Goal: Task Accomplishment & Management: Complete application form

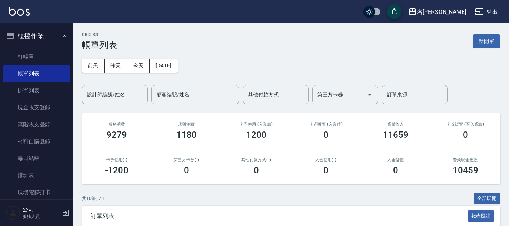
scroll to position [182, 0]
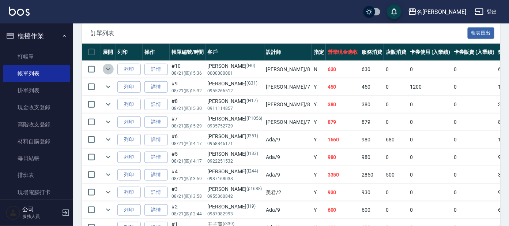
click at [105, 65] on icon "expand row" at bounding box center [108, 69] width 9 height 9
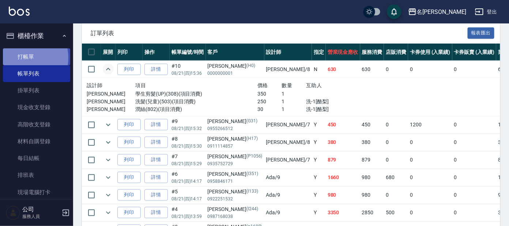
click at [25, 57] on link "打帳單" at bounding box center [36, 56] width 67 height 17
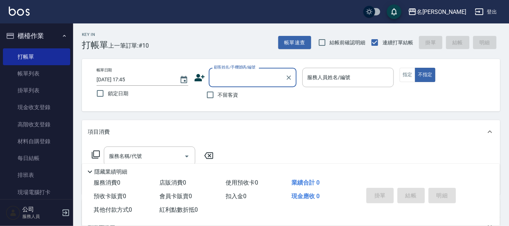
click at [214, 73] on input "顧客姓名/手機號碼/編號" at bounding box center [247, 77] width 70 height 13
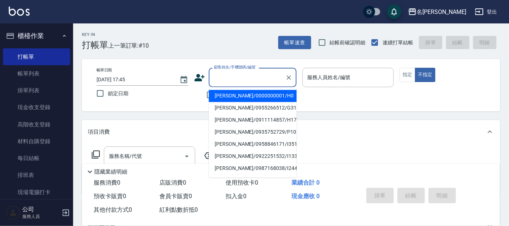
click at [241, 95] on li "[PERSON_NAME]/0000000001/H0" at bounding box center [253, 96] width 88 height 12
type input "[PERSON_NAME]/0000000001/H0"
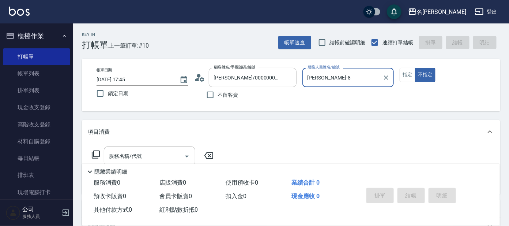
type input "[PERSON_NAME]-8"
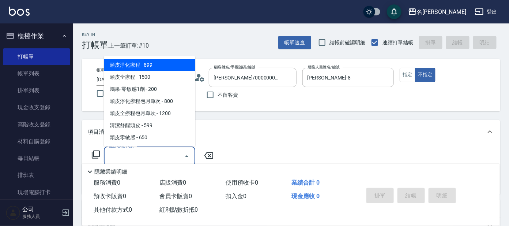
click at [139, 154] on input "服務名稱/代號" at bounding box center [144, 156] width 74 height 13
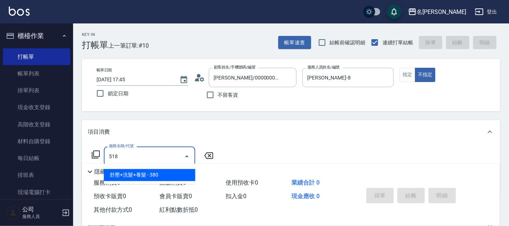
type input "舒壓+洗髮+養髮(518)"
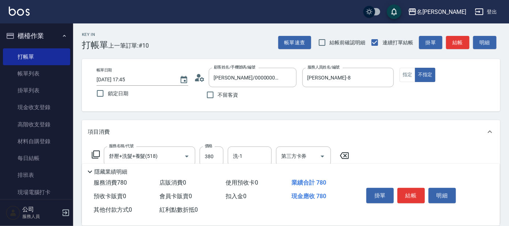
type input "剪髮C級設計師(303)"
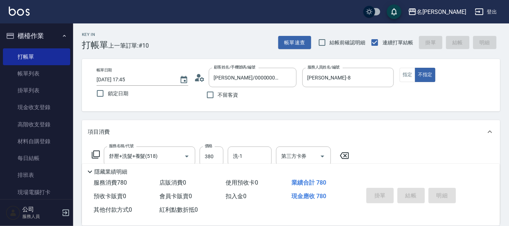
type input "[DATE] 17:46"
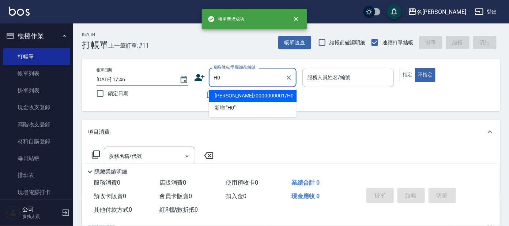
type input "[PERSON_NAME]/0000000001/H0"
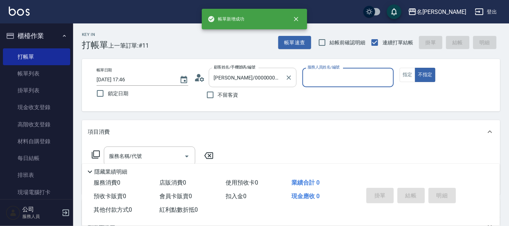
type input "[PERSON_NAME]-8"
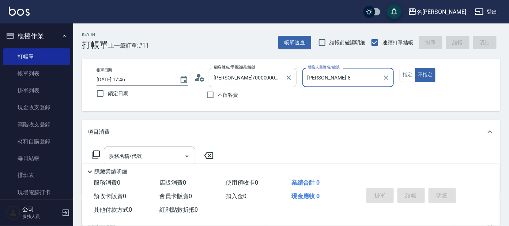
click at [415, 68] on button "不指定" at bounding box center [425, 75] width 20 height 14
type button "false"
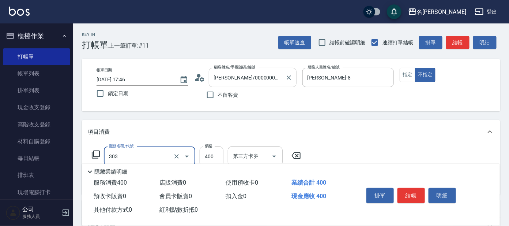
type input "剪髮C級設計師(303)"
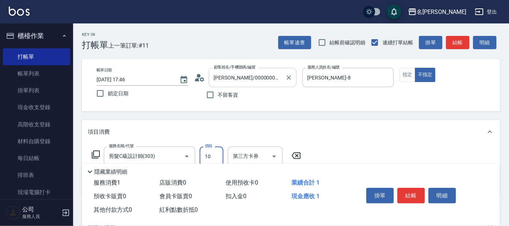
type input "100"
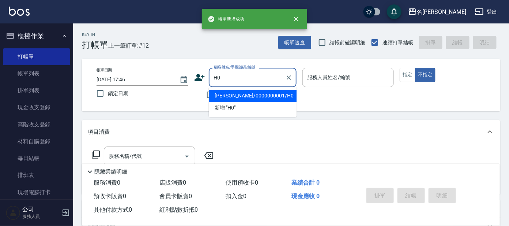
type input "[PERSON_NAME]/0000000001/H0"
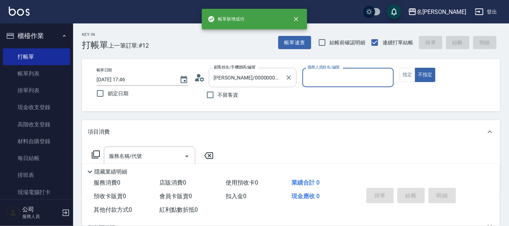
type input "[PERSON_NAME]-8"
click at [415, 68] on button "不指定" at bounding box center [425, 75] width 20 height 14
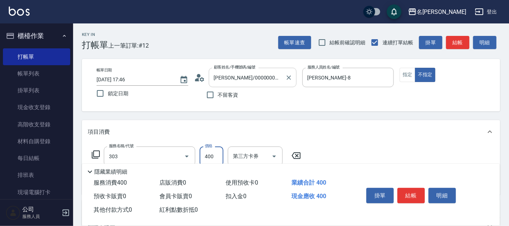
type input "剪髮C級設計師(303)"
type input "100"
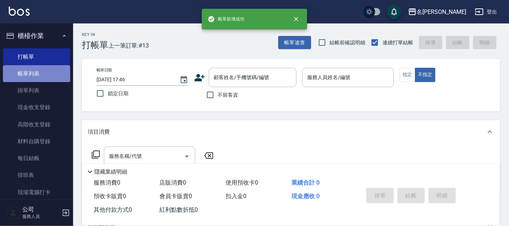
click at [37, 75] on link "帳單列表" at bounding box center [36, 73] width 67 height 17
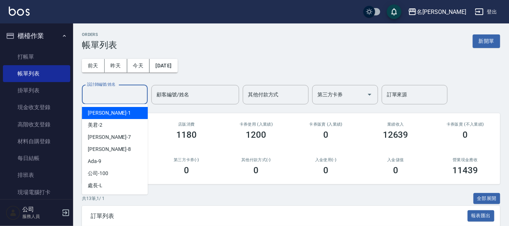
click at [113, 100] on input "設計師編號/姓名" at bounding box center [114, 94] width 59 height 13
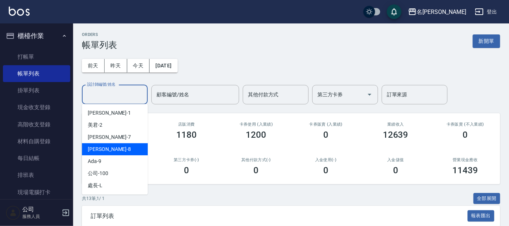
click at [108, 145] on div "[PERSON_NAME] -8" at bounding box center [115, 149] width 66 height 12
type input "[PERSON_NAME]-8"
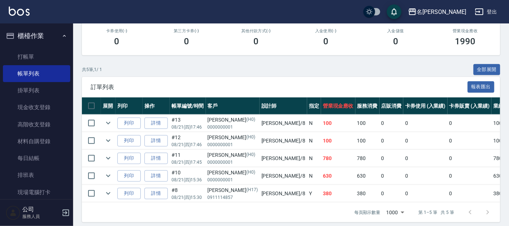
scroll to position [137, 0]
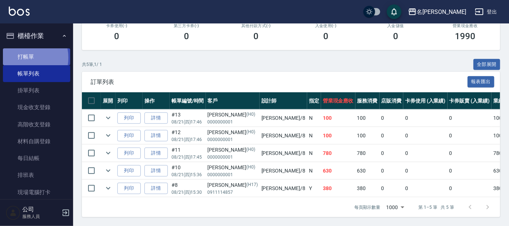
click at [20, 57] on link "打帳單" at bounding box center [36, 56] width 67 height 17
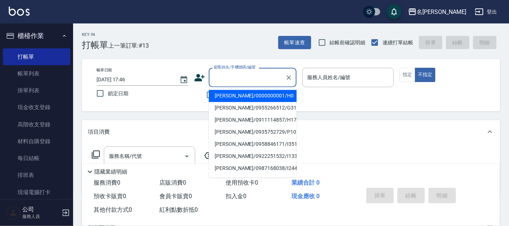
click at [232, 78] on input "顧客姓名/手機號碼/編號" at bounding box center [247, 77] width 70 height 13
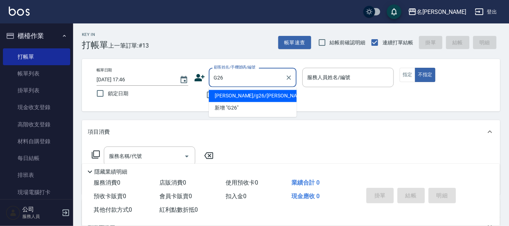
type input "[PERSON_NAME]/g26/[PERSON_NAME]"
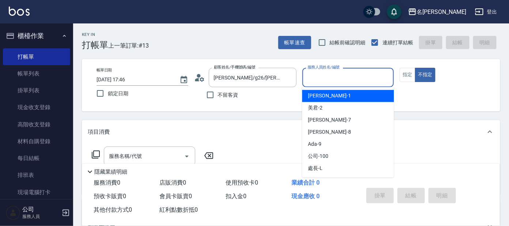
click at [333, 75] on input "服務人員姓名/編號" at bounding box center [348, 77] width 85 height 13
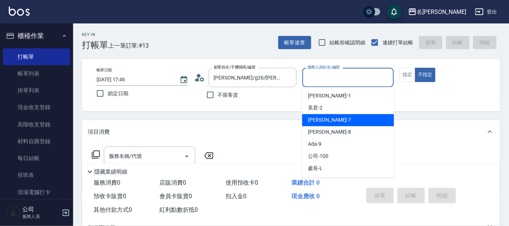
click at [312, 120] on span "[PERSON_NAME] -7" at bounding box center [329, 120] width 43 height 8
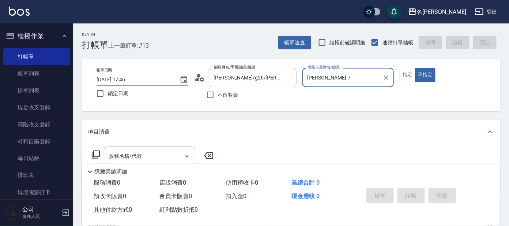
type input "[PERSON_NAME]-7"
click at [95, 152] on icon at bounding box center [95, 154] width 9 height 9
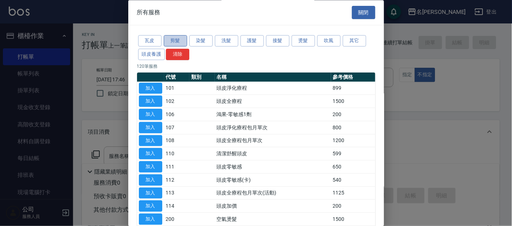
click at [177, 41] on button "剪髮" at bounding box center [175, 40] width 23 height 11
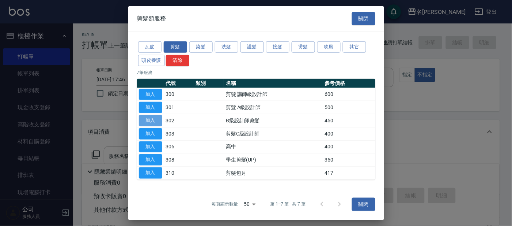
click at [150, 118] on button "加入" at bounding box center [150, 120] width 23 height 11
type input "B級設計師剪髮(302)"
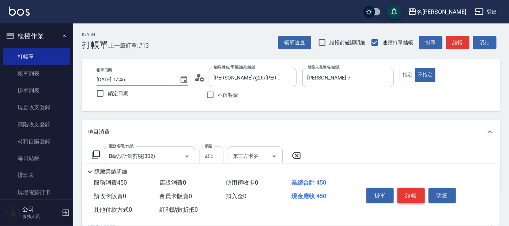
click at [415, 193] on button "結帳" at bounding box center [411, 195] width 27 height 15
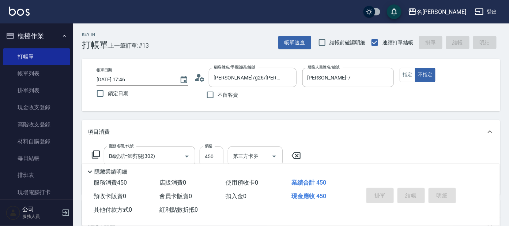
type input "[DATE] 17:57"
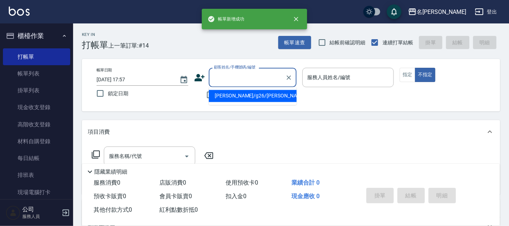
click at [223, 79] on input "顧客姓名/手機號碼/編號" at bounding box center [247, 77] width 70 height 13
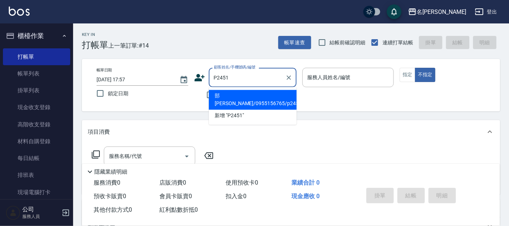
type input "部[PERSON_NAME]/0955156765/p2451"
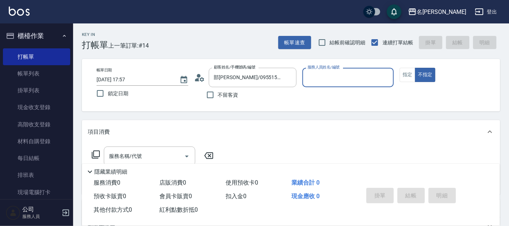
click at [354, 68] on div "服務人員姓名/編號" at bounding box center [348, 77] width 92 height 19
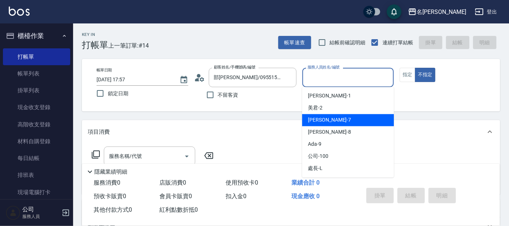
click at [312, 122] on span "[PERSON_NAME] -7" at bounding box center [329, 120] width 43 height 8
type input "[PERSON_NAME]-7"
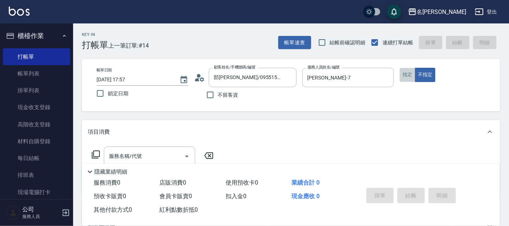
drag, startPoint x: 408, startPoint y: 77, endPoint x: 397, endPoint y: 81, distance: 12.0
click at [408, 76] on button "指定" at bounding box center [408, 75] width 16 height 14
click at [99, 150] on icon at bounding box center [95, 154] width 9 height 9
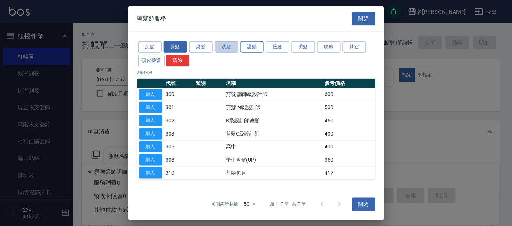
drag, startPoint x: 227, startPoint y: 46, endPoint x: 250, endPoint y: 51, distance: 23.2
click at [237, 48] on button "洗髮" at bounding box center [226, 46] width 23 height 11
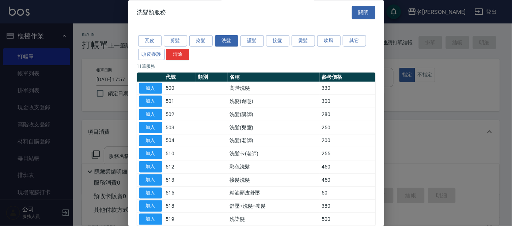
drag, startPoint x: 151, startPoint y: 99, endPoint x: 108, endPoint y: 132, distance: 54.0
click at [109, 132] on div "洗髮類服務 關閉 瓦皮 剪髮 染髮 洗髮 護髮 接髮 燙髮 吹風 其它 頭皮養護 清除 11 筆服務 代號 類別 名稱 參考價格 加入 500 高階洗髮 33…" at bounding box center [256, 113] width 512 height 226
click at [152, 102] on button "加入" at bounding box center [150, 101] width 23 height 11
type input "洗髮(創意)(501)"
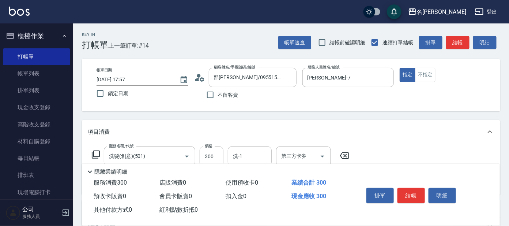
click at [94, 150] on icon at bounding box center [95, 154] width 9 height 9
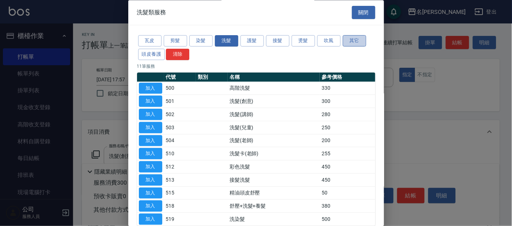
click at [349, 45] on button "其它" at bounding box center [354, 40] width 23 height 11
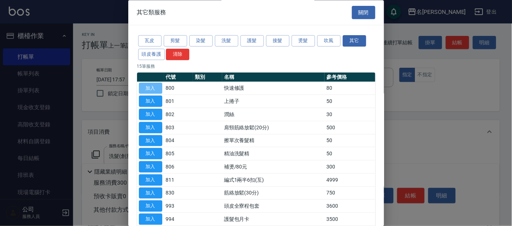
drag, startPoint x: 145, startPoint y: 84, endPoint x: 151, endPoint y: 84, distance: 5.9
click at [145, 84] on button "加入" at bounding box center [150, 88] width 23 height 11
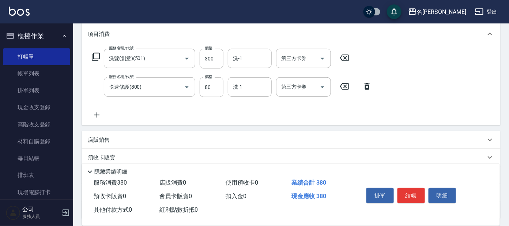
scroll to position [96, 0]
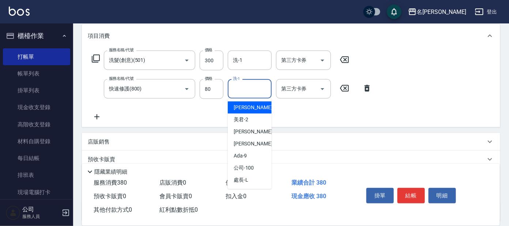
drag, startPoint x: 246, startPoint y: 84, endPoint x: 240, endPoint y: 98, distance: 15.2
click at [246, 84] on input "洗-1" at bounding box center [249, 88] width 37 height 13
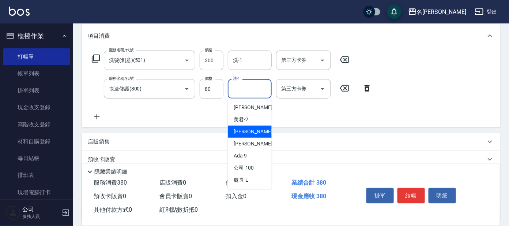
click at [239, 130] on span "[PERSON_NAME] -7" at bounding box center [255, 132] width 43 height 8
type input "[PERSON_NAME]-7"
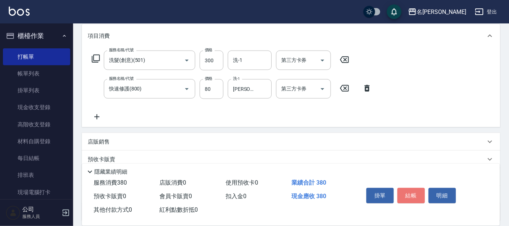
click at [400, 193] on button "結帳" at bounding box center [411, 195] width 27 height 15
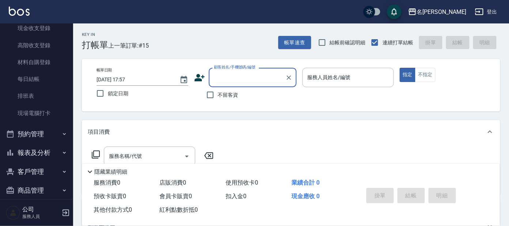
scroll to position [88, 0]
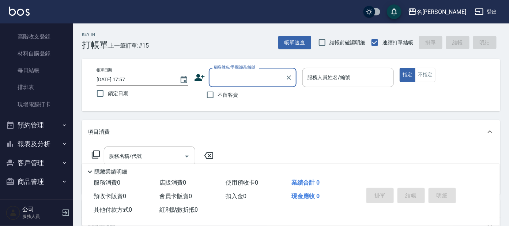
click at [31, 144] on button "報表及分析" at bounding box center [36, 143] width 67 height 19
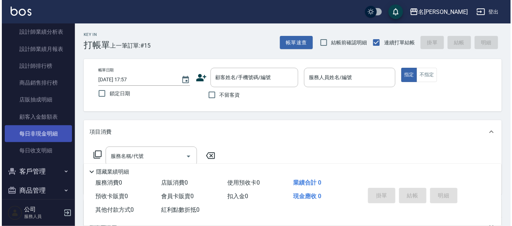
scroll to position [387, 0]
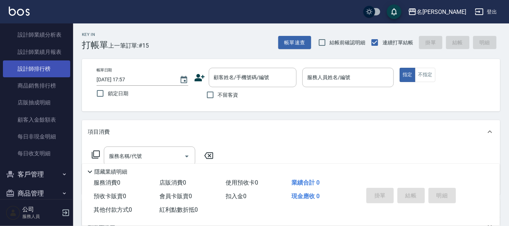
click at [36, 67] on link "設計師排行榜" at bounding box center [36, 68] width 67 height 17
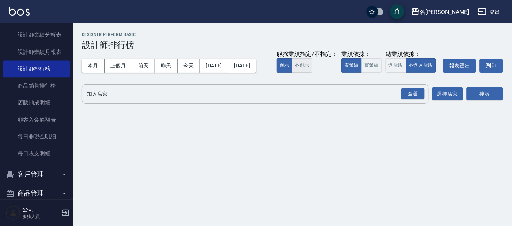
click at [292, 72] on button "不顯示" at bounding box center [302, 65] width 20 height 14
click at [362, 72] on button "實業績" at bounding box center [372, 65] width 20 height 14
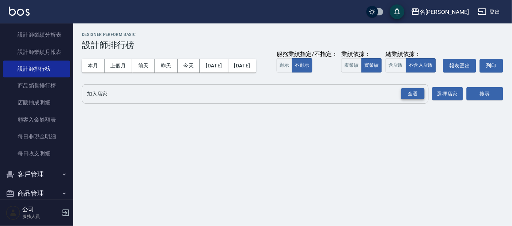
click at [414, 99] on div "全選" at bounding box center [413, 93] width 23 height 11
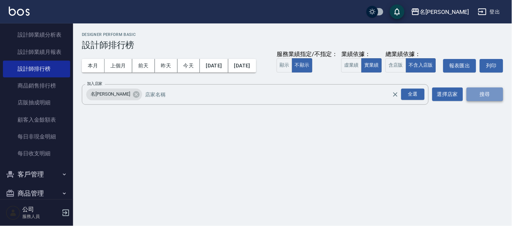
drag, startPoint x: 479, startPoint y: 107, endPoint x: 475, endPoint y: 109, distance: 4.5
click at [479, 101] on button "搜尋" at bounding box center [485, 94] width 37 height 14
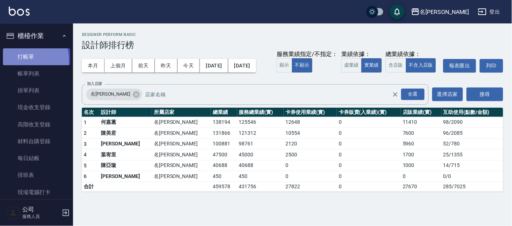
click at [24, 60] on link "打帳單" at bounding box center [36, 56] width 67 height 17
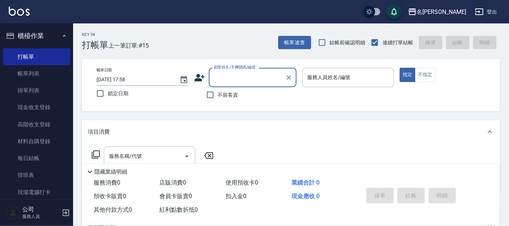
click at [221, 75] on input "顧客姓名/手機號碼/編號" at bounding box center [247, 77] width 70 height 13
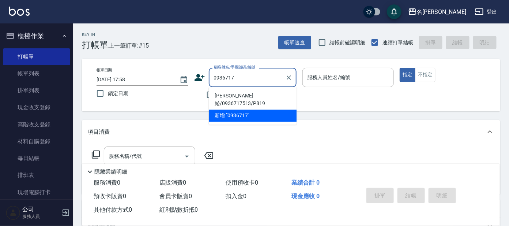
click at [232, 98] on li "[PERSON_NAME]彣/0936717513/P819" at bounding box center [253, 100] width 88 height 20
type input "[PERSON_NAME]彣/0936717513/P819"
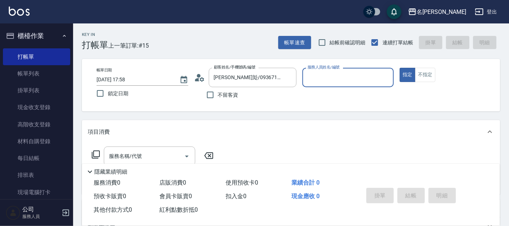
click at [329, 79] on input "服務人員姓名/編號" at bounding box center [348, 77] width 85 height 13
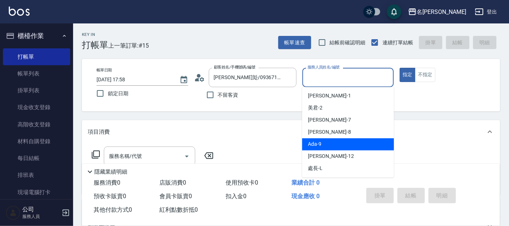
click at [319, 146] on span "Ada -9" at bounding box center [315, 144] width 14 height 8
type input "Ada-9"
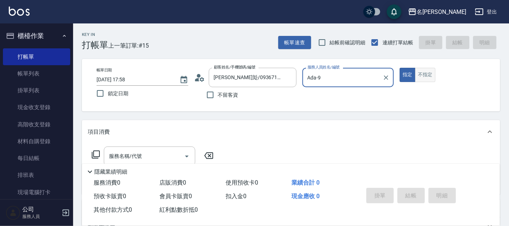
click at [423, 69] on button "不指定" at bounding box center [425, 75] width 20 height 14
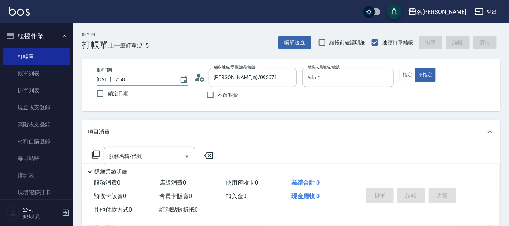
click at [94, 155] on icon at bounding box center [95, 154] width 9 height 9
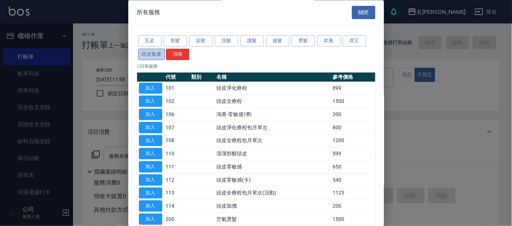
click at [149, 54] on button "頭皮養護" at bounding box center [151, 54] width 27 height 11
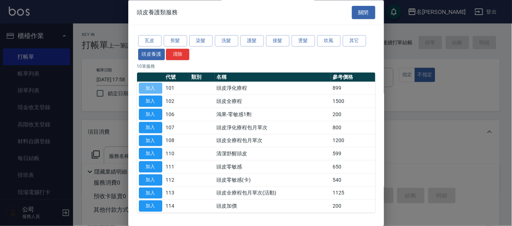
click at [150, 91] on button "加入" at bounding box center [150, 88] width 23 height 11
type input "頭皮淨化療程(101)"
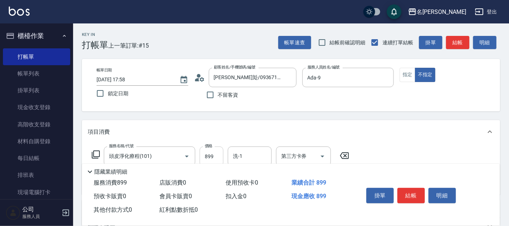
click at [208, 152] on input "899" at bounding box center [212, 156] width 24 height 20
type input "799"
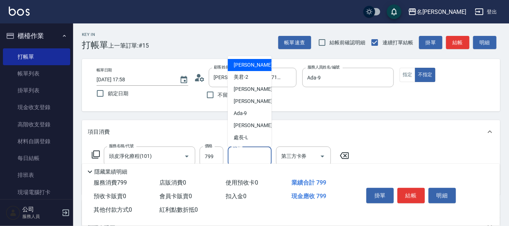
click at [265, 155] on input "洗-1" at bounding box center [249, 156] width 37 height 13
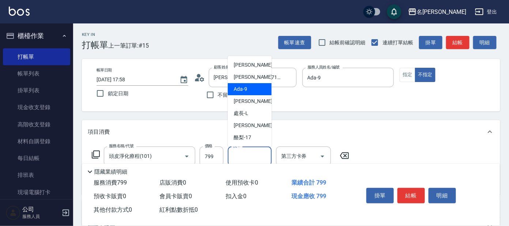
scroll to position [36, 0]
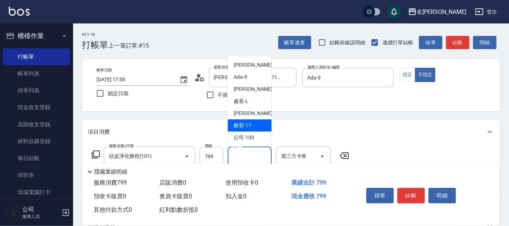
click at [254, 121] on div "酪梨 -17" at bounding box center [250, 125] width 44 height 12
type input "酪梨-17"
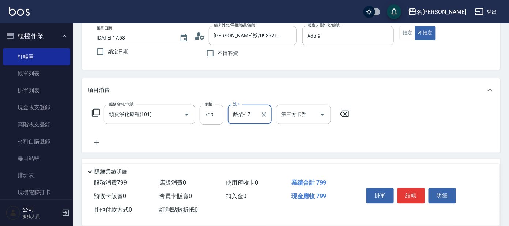
scroll to position [91, 0]
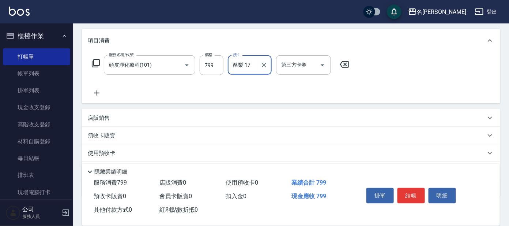
click at [97, 63] on icon at bounding box center [95, 63] width 9 height 9
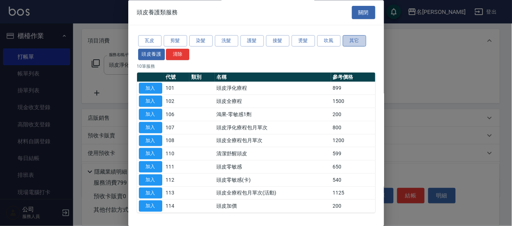
click at [351, 37] on button "其它" at bounding box center [354, 40] width 23 height 11
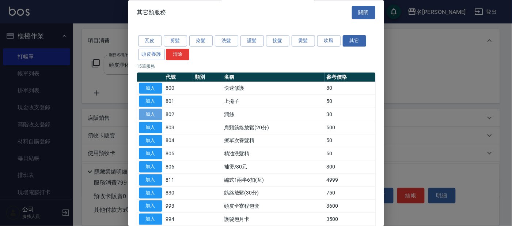
click at [159, 110] on button "加入" at bounding box center [150, 114] width 23 height 11
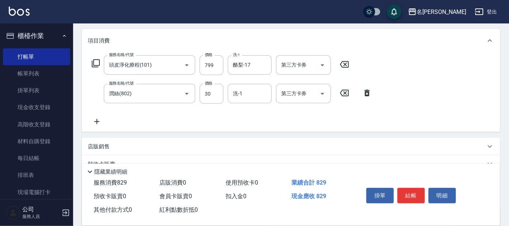
click at [99, 64] on icon at bounding box center [96, 63] width 8 height 8
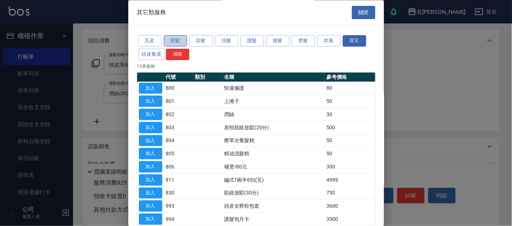
click at [180, 40] on button "剪髮" at bounding box center [175, 40] width 23 height 11
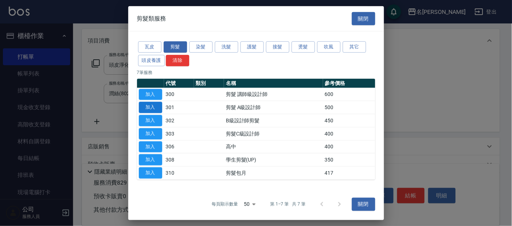
click at [153, 109] on button "加入" at bounding box center [150, 107] width 23 height 11
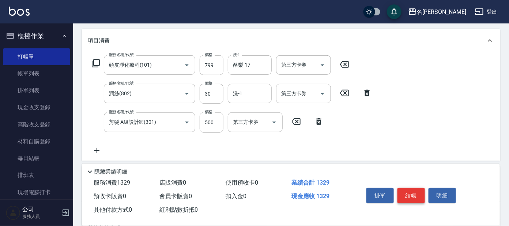
click at [408, 195] on button "結帳" at bounding box center [411, 195] width 27 height 15
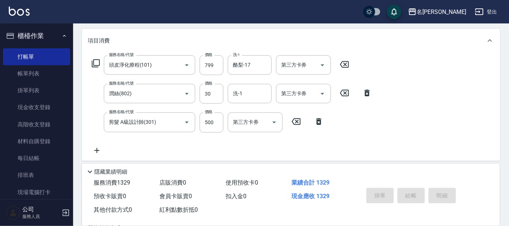
type input "[DATE] 18:05"
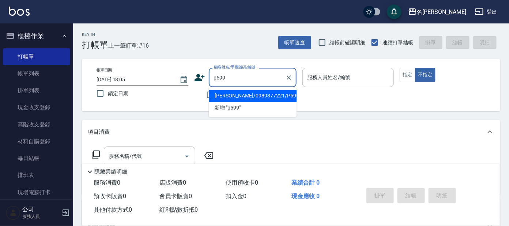
type input "[PERSON_NAME]/0989377221/P599"
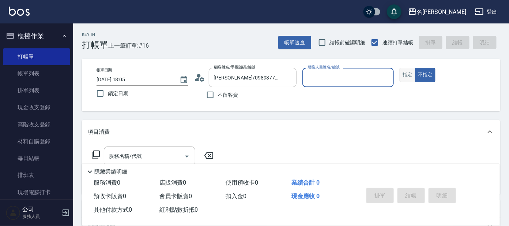
click at [410, 79] on button "指定" at bounding box center [408, 75] width 16 height 14
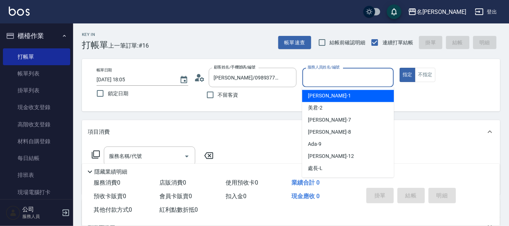
click at [356, 77] on input "服務人員姓名/編號" at bounding box center [348, 77] width 85 height 13
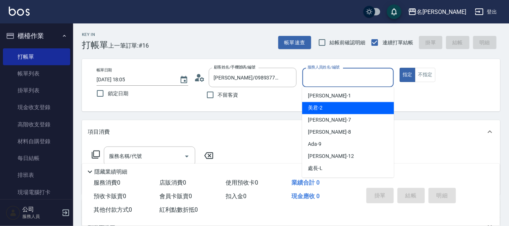
click at [349, 109] on div "美君 -2" at bounding box center [348, 108] width 92 height 12
type input "美君-2"
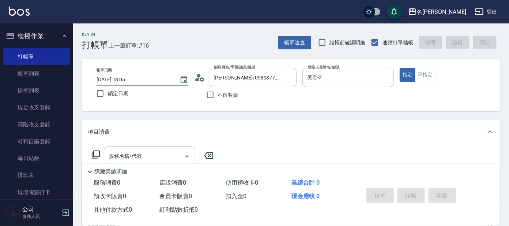
click at [96, 151] on icon at bounding box center [95, 154] width 9 height 9
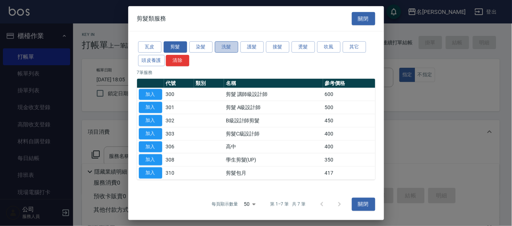
click at [226, 49] on button "洗髮" at bounding box center [226, 46] width 23 height 11
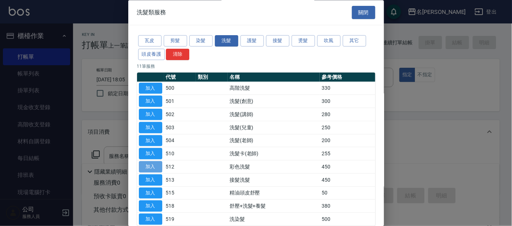
click at [152, 165] on button "加入" at bounding box center [150, 166] width 23 height 11
type input "彩色洗髮(512)"
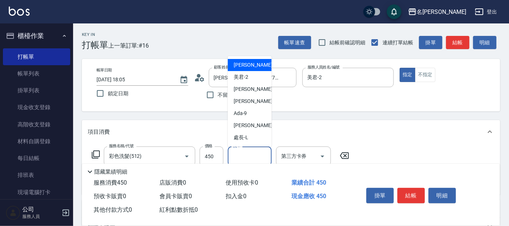
click at [246, 152] on input "洗-1" at bounding box center [249, 156] width 37 height 13
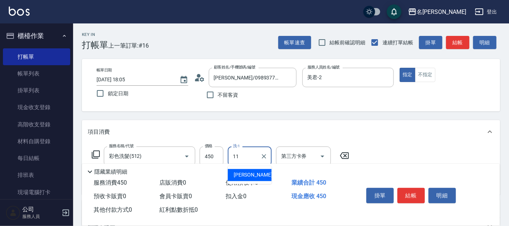
type input "[PERSON_NAME]-11"
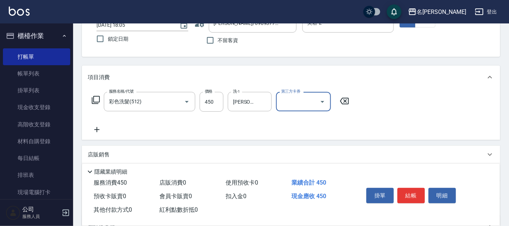
scroll to position [131, 0]
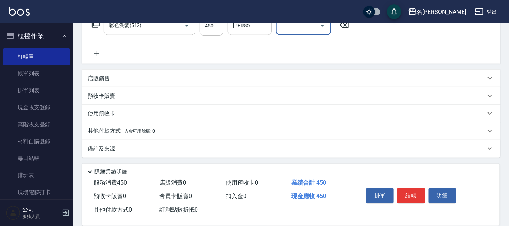
click at [96, 52] on icon at bounding box center [97, 53] width 18 height 9
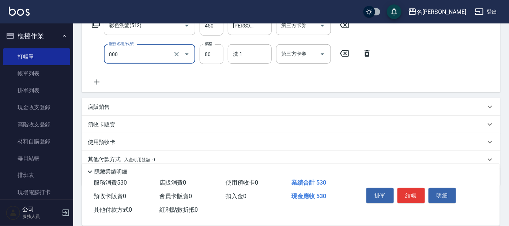
type input "快速修護(800)"
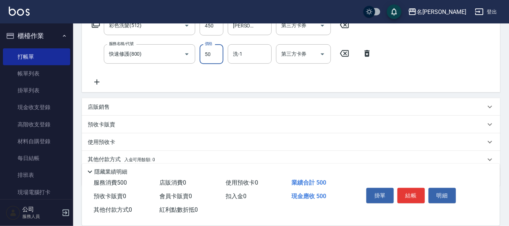
type input "50"
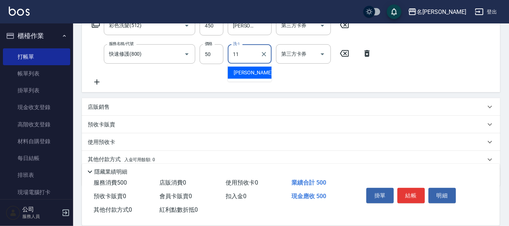
type input "[PERSON_NAME]-11"
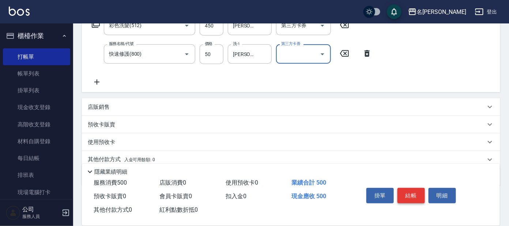
click at [402, 189] on button "結帳" at bounding box center [411, 195] width 27 height 15
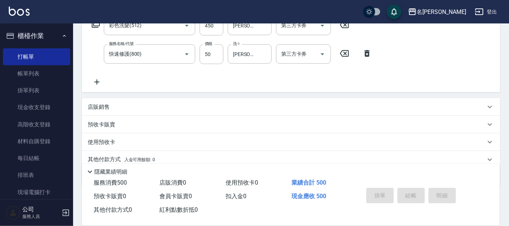
type input "[DATE] 18:07"
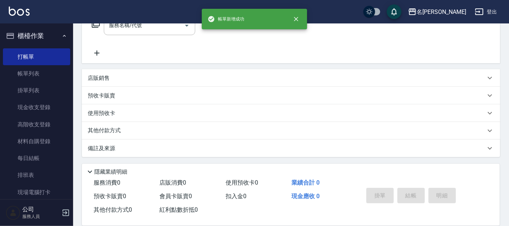
scroll to position [0, 0]
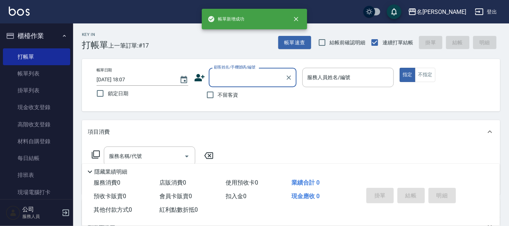
drag, startPoint x: 253, startPoint y: 79, endPoint x: 253, endPoint y: 69, distance: 9.9
click at [253, 80] on input "顧客姓名/手機號碼/編號" at bounding box center [247, 77] width 70 height 13
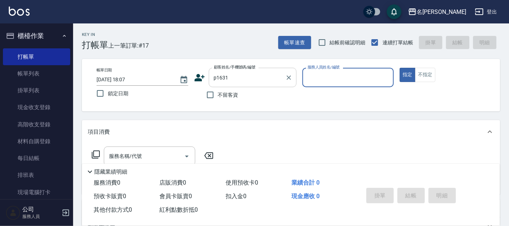
click at [259, 75] on input "p1631" at bounding box center [247, 77] width 70 height 13
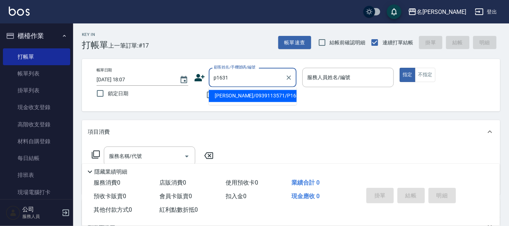
click at [263, 94] on li "[PERSON_NAME]/0939113571/P1631" at bounding box center [253, 96] width 88 height 12
type input "[PERSON_NAME]/0939113571/P1631"
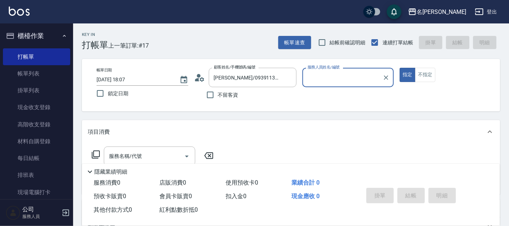
type input "美君-2"
click at [143, 159] on input "服務名稱/代號" at bounding box center [144, 156] width 74 height 13
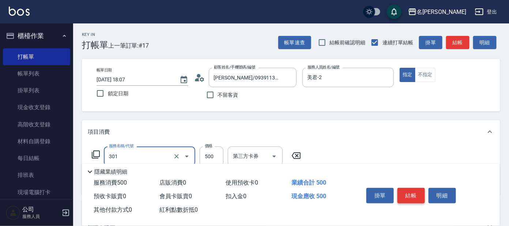
type input "剪髮 A級設計師(301)"
click at [406, 192] on button "結帳" at bounding box center [411, 195] width 27 height 15
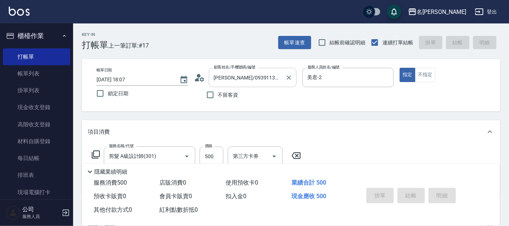
type input "[DATE] 18:08"
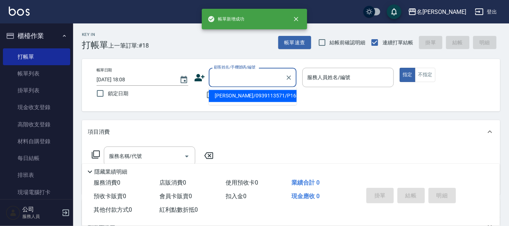
click at [242, 78] on input "顧客姓名/手機號碼/編號" at bounding box center [247, 77] width 70 height 13
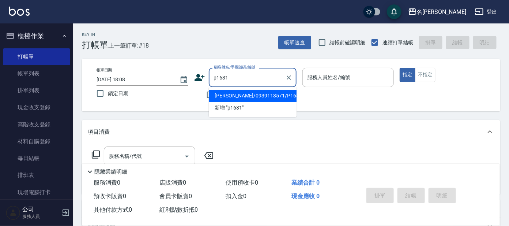
type input "[PERSON_NAME]/0939113571/P1631"
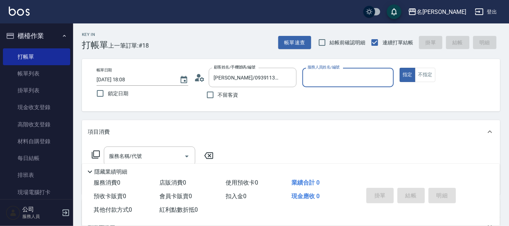
type input "美君-2"
click at [164, 146] on div "服務名稱/代號" at bounding box center [149, 155] width 91 height 19
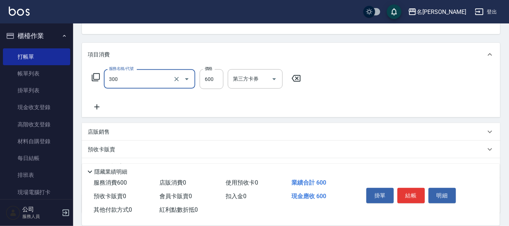
scroll to position [132, 0]
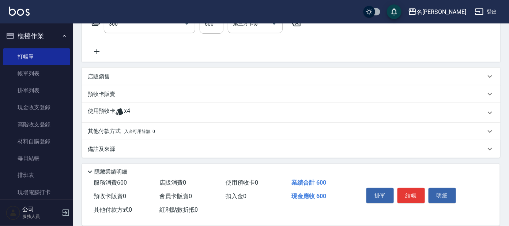
type input "剪髮 講師級設計師(300)"
click at [111, 113] on p "使用預收卡" at bounding box center [101, 112] width 27 height 11
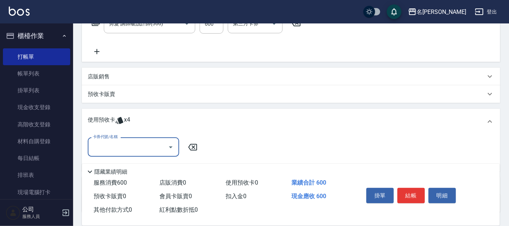
scroll to position [0, 0]
drag, startPoint x: 126, startPoint y: 143, endPoint x: 128, endPoint y: 146, distance: 4.1
click at [125, 144] on input "卡券代號/名稱" at bounding box center [128, 146] width 74 height 13
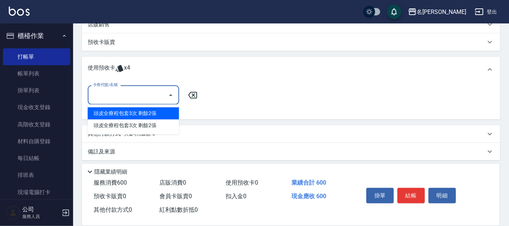
scroll to position [187, 0]
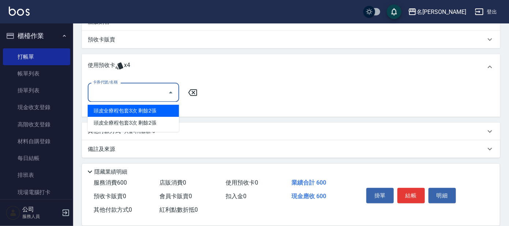
click at [160, 114] on div "頭皮全療程包套3次 剩餘2張" at bounding box center [133, 111] width 91 height 12
type input "頭皮全療程包套3次"
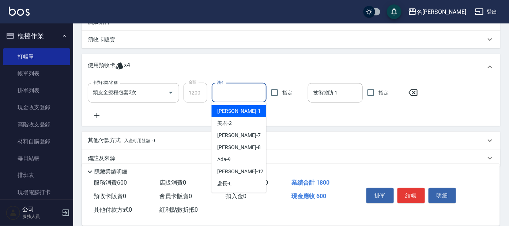
click at [231, 96] on input "洗-1" at bounding box center [239, 92] width 48 height 13
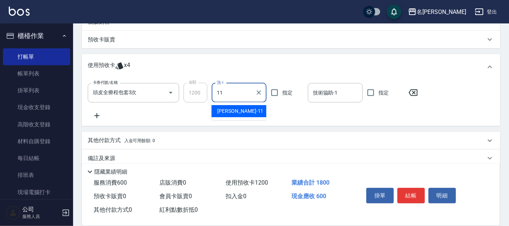
type input "[PERSON_NAME]-11"
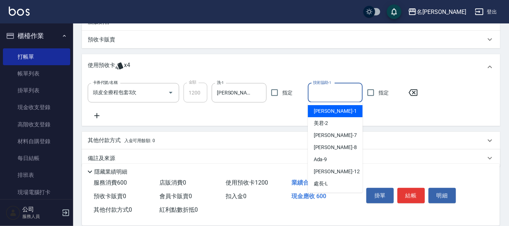
click at [339, 95] on input "技術協助-1" at bounding box center [335, 92] width 48 height 13
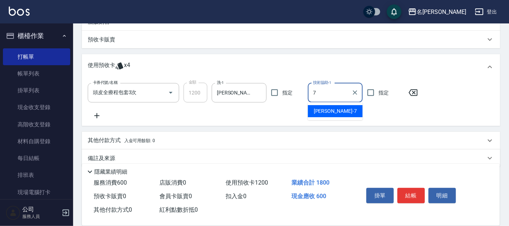
type input "[PERSON_NAME]-7"
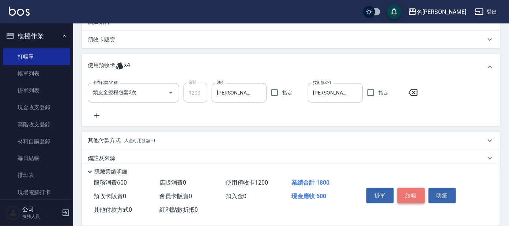
drag, startPoint x: 417, startPoint y: 193, endPoint x: 413, endPoint y: 185, distance: 9.3
click at [417, 193] on button "結帳" at bounding box center [411, 195] width 27 height 15
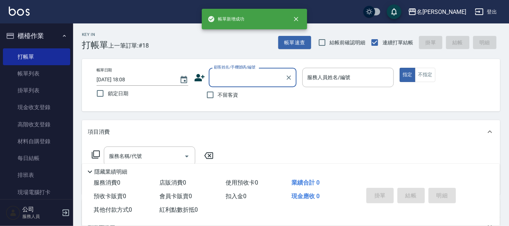
scroll to position [0, 0]
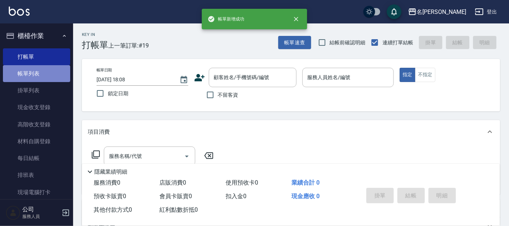
click at [42, 75] on link "帳單列表" at bounding box center [36, 73] width 67 height 17
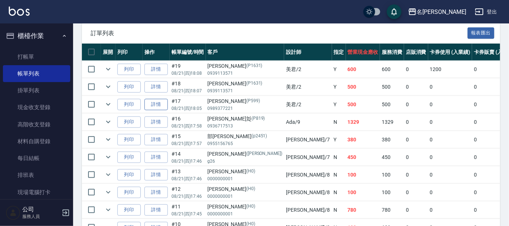
scroll to position [45, 0]
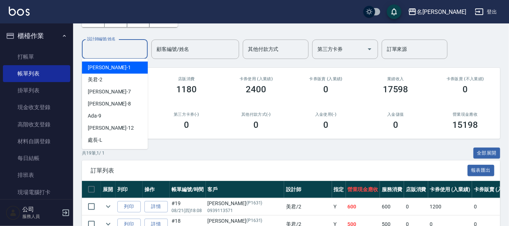
click at [123, 50] on input "設計師編號/姓名" at bounding box center [114, 49] width 59 height 13
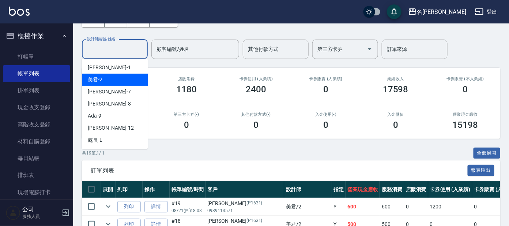
click at [125, 79] on div "美君 -2" at bounding box center [115, 80] width 66 height 12
type input "美君-2"
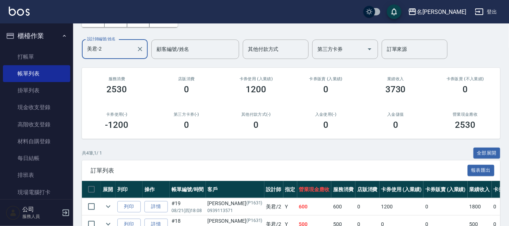
scroll to position [123, 0]
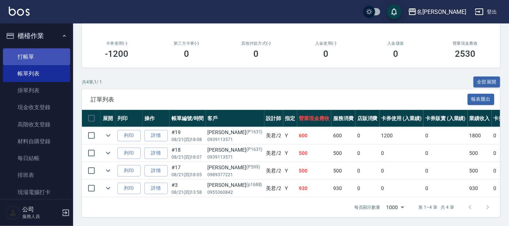
click at [33, 52] on link "打帳單" at bounding box center [36, 56] width 67 height 17
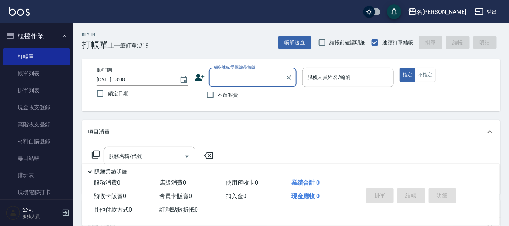
click at [222, 75] on input "顧客姓名/手機號碼/編號" at bounding box center [247, 77] width 70 height 13
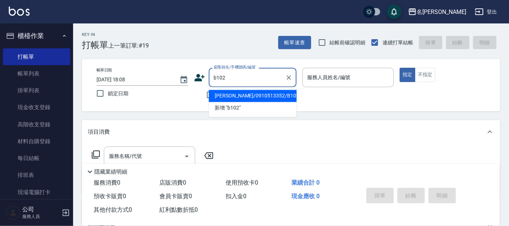
type input "[PERSON_NAME]/0910513352/B102"
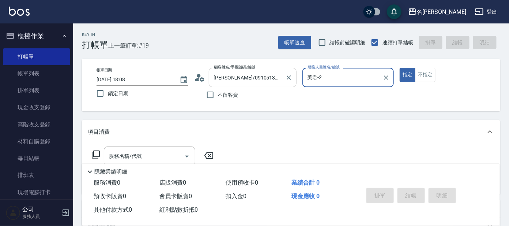
type input "美君-2"
click at [119, 149] on div "服務名稱/代號" at bounding box center [149, 155] width 91 height 19
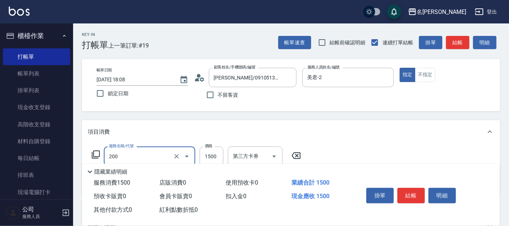
type input "空氣燙髮(200)"
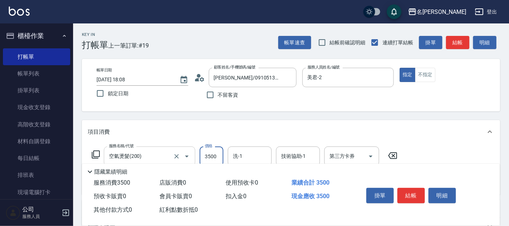
type input "3500"
click at [414, 194] on button "結帳" at bounding box center [411, 195] width 27 height 15
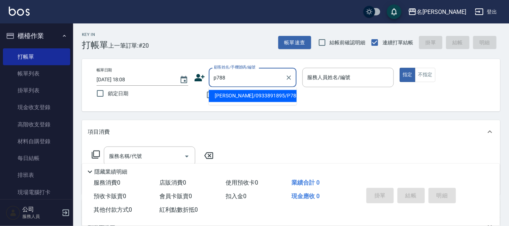
click at [255, 82] on input "p788" at bounding box center [247, 77] width 70 height 13
click at [255, 93] on li "[PERSON_NAME]/0933891895/P788" at bounding box center [253, 96] width 88 height 12
type input "[PERSON_NAME]/0933891895/P788"
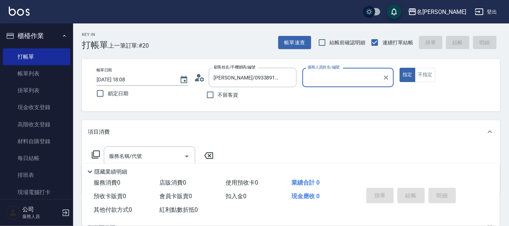
type input "美君-2"
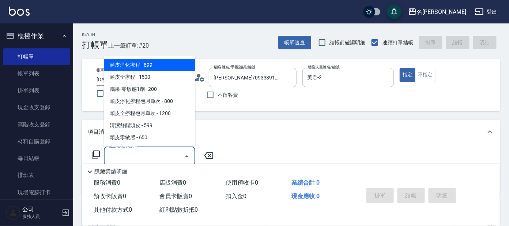
click at [134, 155] on input "服務名稱/代號" at bounding box center [144, 156] width 74 height 13
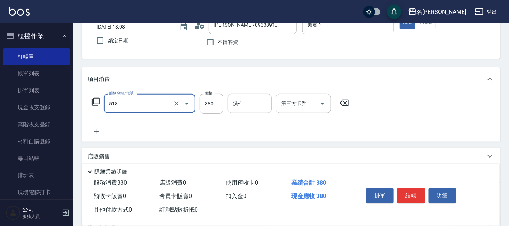
scroll to position [91, 0]
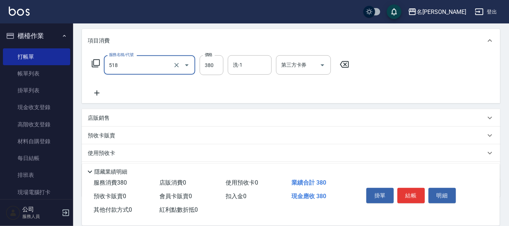
type input "舒壓+洗髮+養髮(518)"
click at [95, 90] on icon at bounding box center [97, 93] width 18 height 9
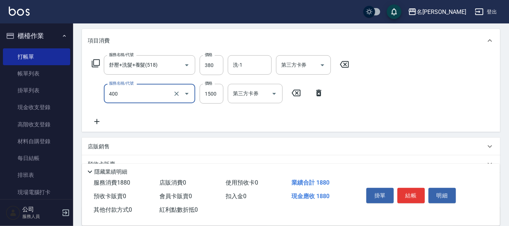
type input "染髮(400)"
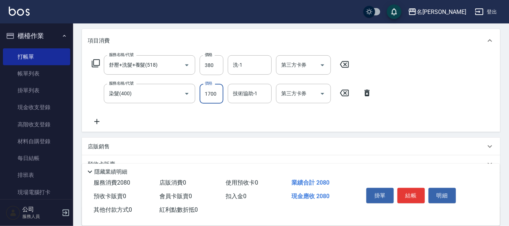
type input "1700"
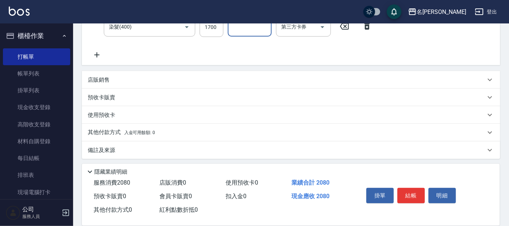
scroll to position [159, 0]
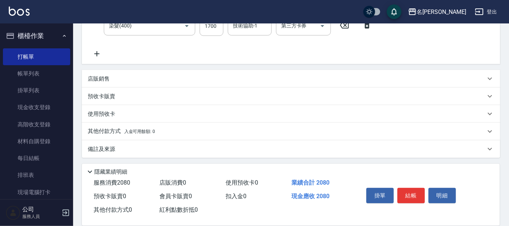
click at [89, 76] on p "店販銷售" at bounding box center [99, 79] width 22 height 8
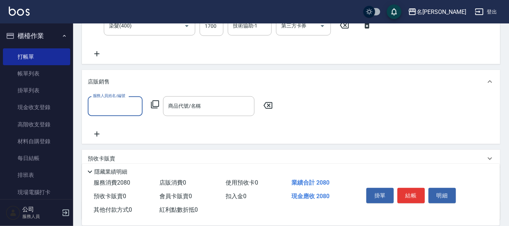
scroll to position [0, 0]
type input "美君-2"
click at [155, 103] on icon at bounding box center [155, 104] width 9 height 9
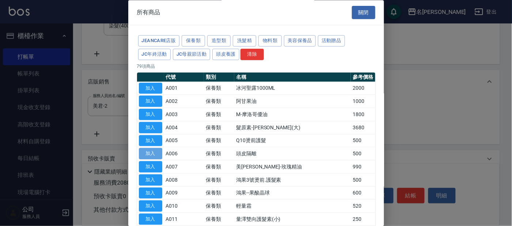
click at [151, 152] on button "加入" at bounding box center [150, 153] width 23 height 11
type input "頭皮隔離"
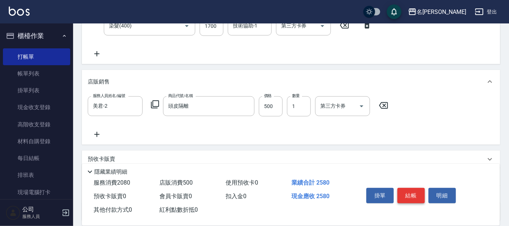
click at [417, 195] on button "結帳" at bounding box center [411, 195] width 27 height 15
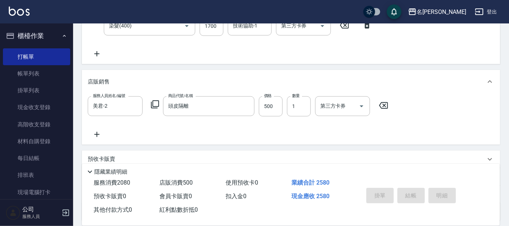
type input "[DATE] 18:22"
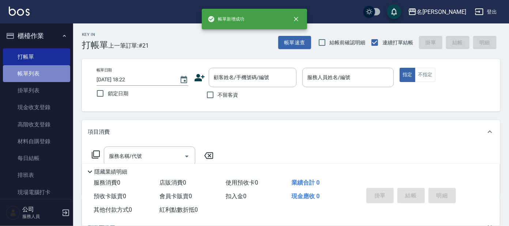
click at [50, 71] on link "帳單列表" at bounding box center [36, 73] width 67 height 17
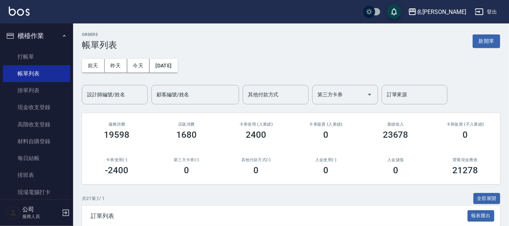
click at [118, 97] on div "設計師編號/姓名 設計師編號/姓名" at bounding box center [115, 94] width 66 height 19
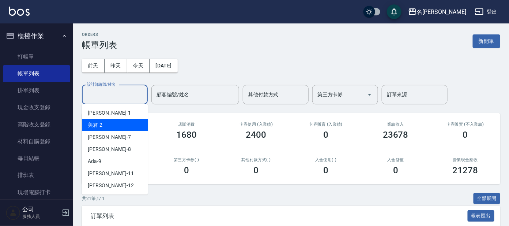
click at [123, 123] on div "美君 -2" at bounding box center [115, 125] width 66 height 12
type input "美君-2"
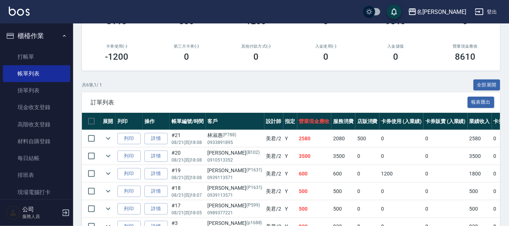
scroll to position [45, 0]
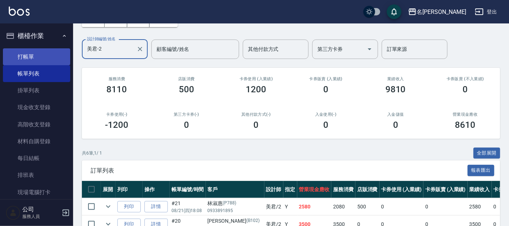
click at [32, 57] on link "打帳單" at bounding box center [36, 56] width 67 height 17
